Goal: Task Accomplishment & Management: Manage account settings

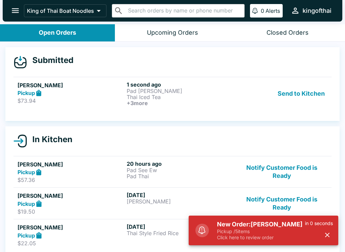
scroll to position [0, 0]
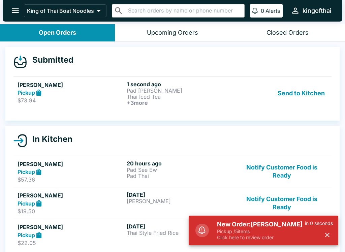
click at [237, 90] on div "Send to Kitchen" at bounding box center [281, 93] width 91 height 25
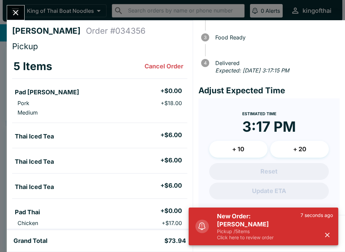
scroll to position [58, 0]
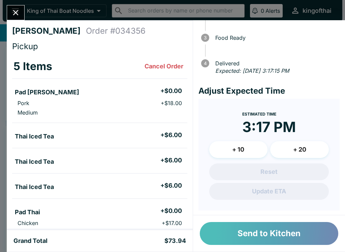
click at [310, 232] on button "Send to Kitchen" at bounding box center [269, 233] width 138 height 23
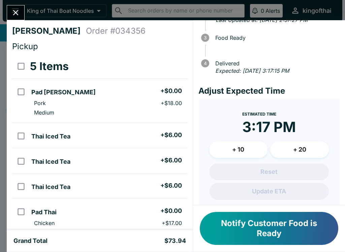
scroll to position [0, 0]
click at [220, 221] on button "Notify Customer Food is Ready" at bounding box center [269, 228] width 138 height 33
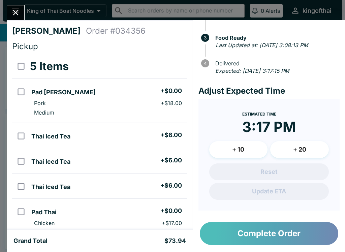
click at [311, 235] on button "Complete Order" at bounding box center [269, 233] width 138 height 23
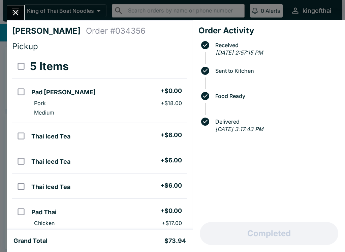
click at [18, 14] on icon "Close" at bounding box center [15, 12] width 9 height 9
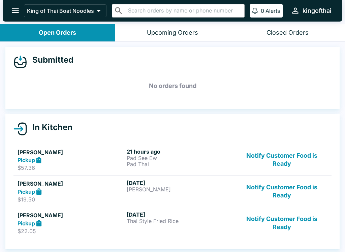
click at [285, 157] on button "Notify Customer Food is Ready" at bounding box center [281, 159] width 91 height 23
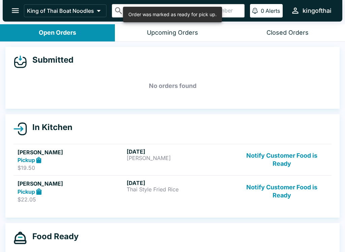
click at [284, 155] on button "Notify Customer Food is Ready" at bounding box center [281, 159] width 91 height 23
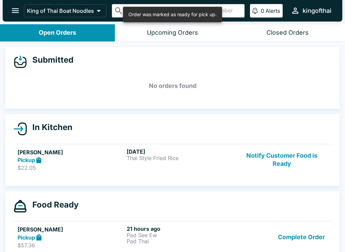
click at [281, 151] on button "Notify Customer Food is Ready" at bounding box center [281, 159] width 91 height 23
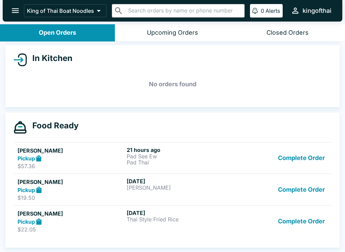
scroll to position [69, 0]
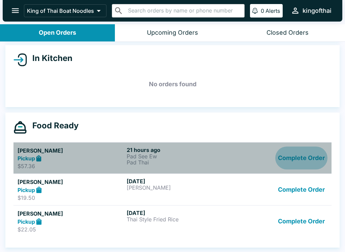
click at [297, 156] on button "Complete Order" at bounding box center [301, 157] width 52 height 23
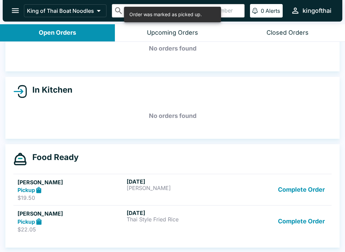
click at [302, 184] on button "Complete Order" at bounding box center [301, 189] width 52 height 23
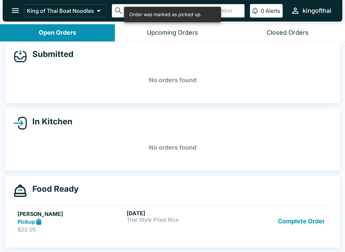
scroll to position [1, 0]
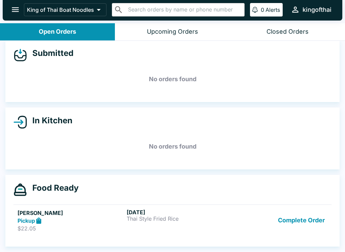
click at [291, 213] on button "Complete Order" at bounding box center [301, 220] width 52 height 23
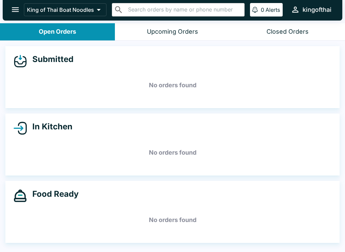
click at [66, 202] on div "Food Ready No orders found" at bounding box center [172, 212] width 334 height 62
click at [65, 202] on div "Food Ready No orders found" at bounding box center [172, 212] width 334 height 62
click at [75, 193] on h4 "Food Ready" at bounding box center [53, 194] width 52 height 10
click at [71, 194] on h4 "Food Ready" at bounding box center [53, 194] width 52 height 10
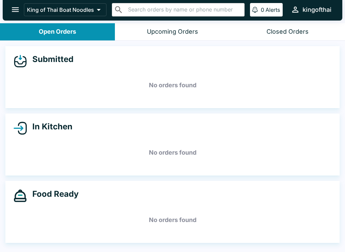
click at [204, 29] on button "Upcoming Orders" at bounding box center [172, 31] width 115 height 17
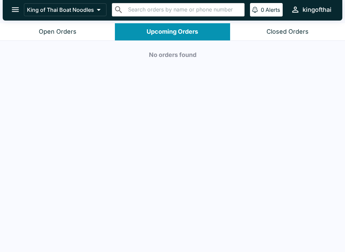
click at [301, 26] on button "Closed Orders" at bounding box center [287, 31] width 115 height 17
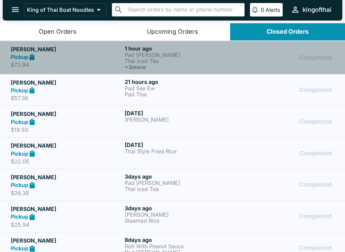
click at [227, 54] on p "Pad [PERSON_NAME]" at bounding box center [180, 55] width 111 height 6
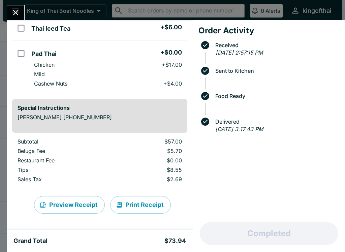
scroll to position [158, 0]
